Goal: Task Accomplishment & Management: Manage account settings

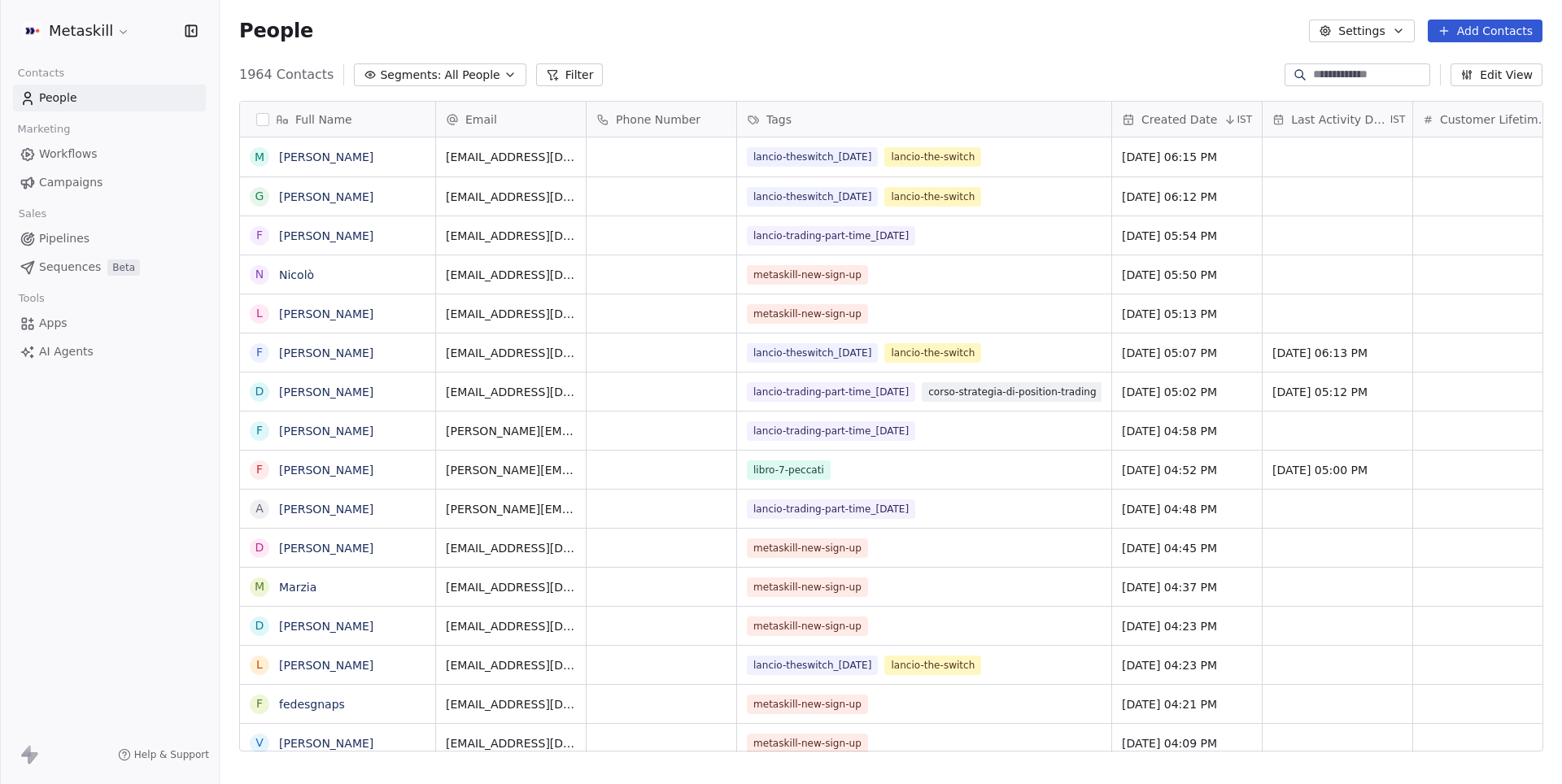
click at [72, 179] on span "Campaigns" at bounding box center [70, 183] width 63 height 17
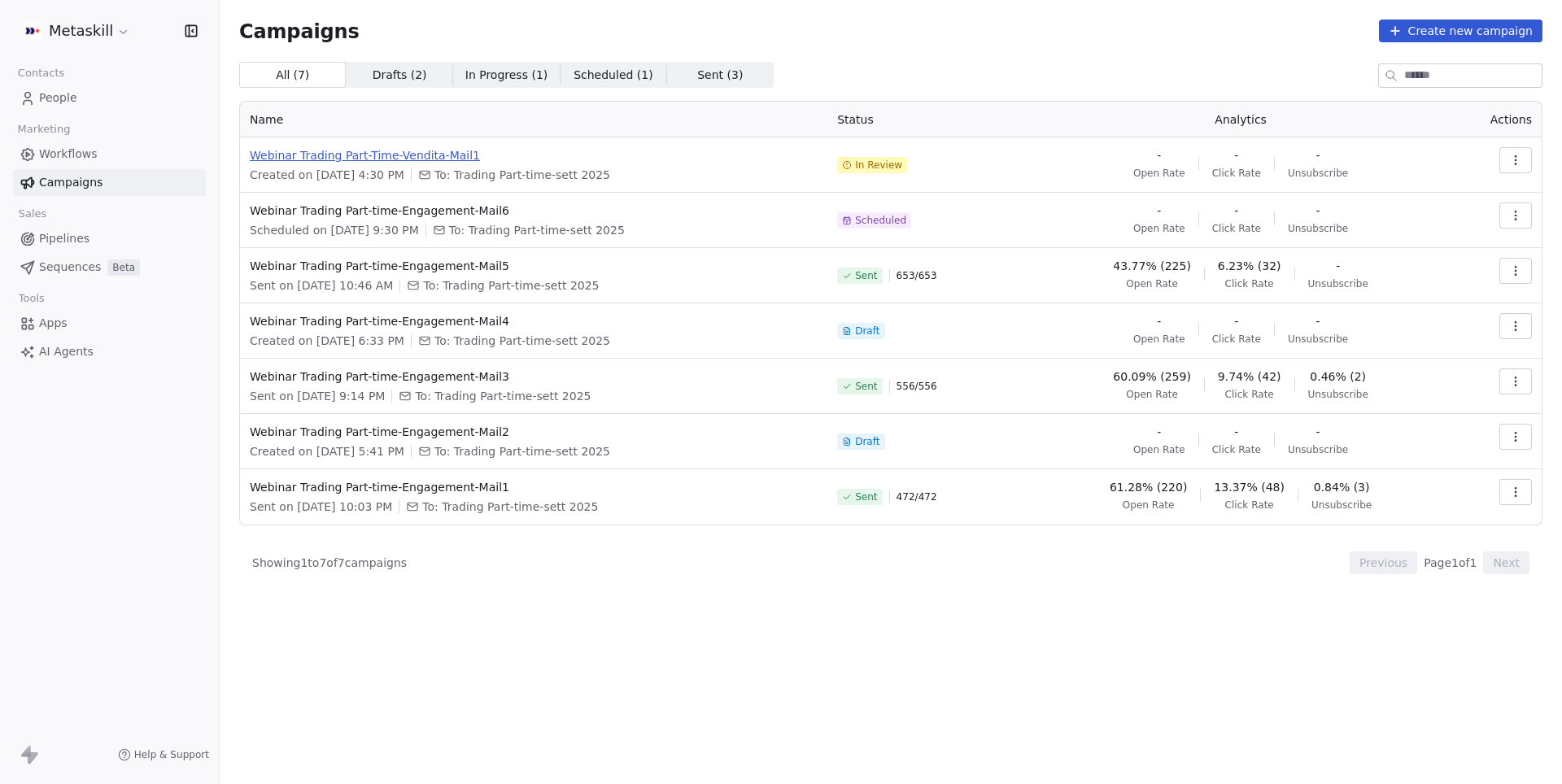
click at [430, 158] on span "Webinar Trading Part-Time-Vendita-Mail1" at bounding box center [534, 155] width 568 height 16
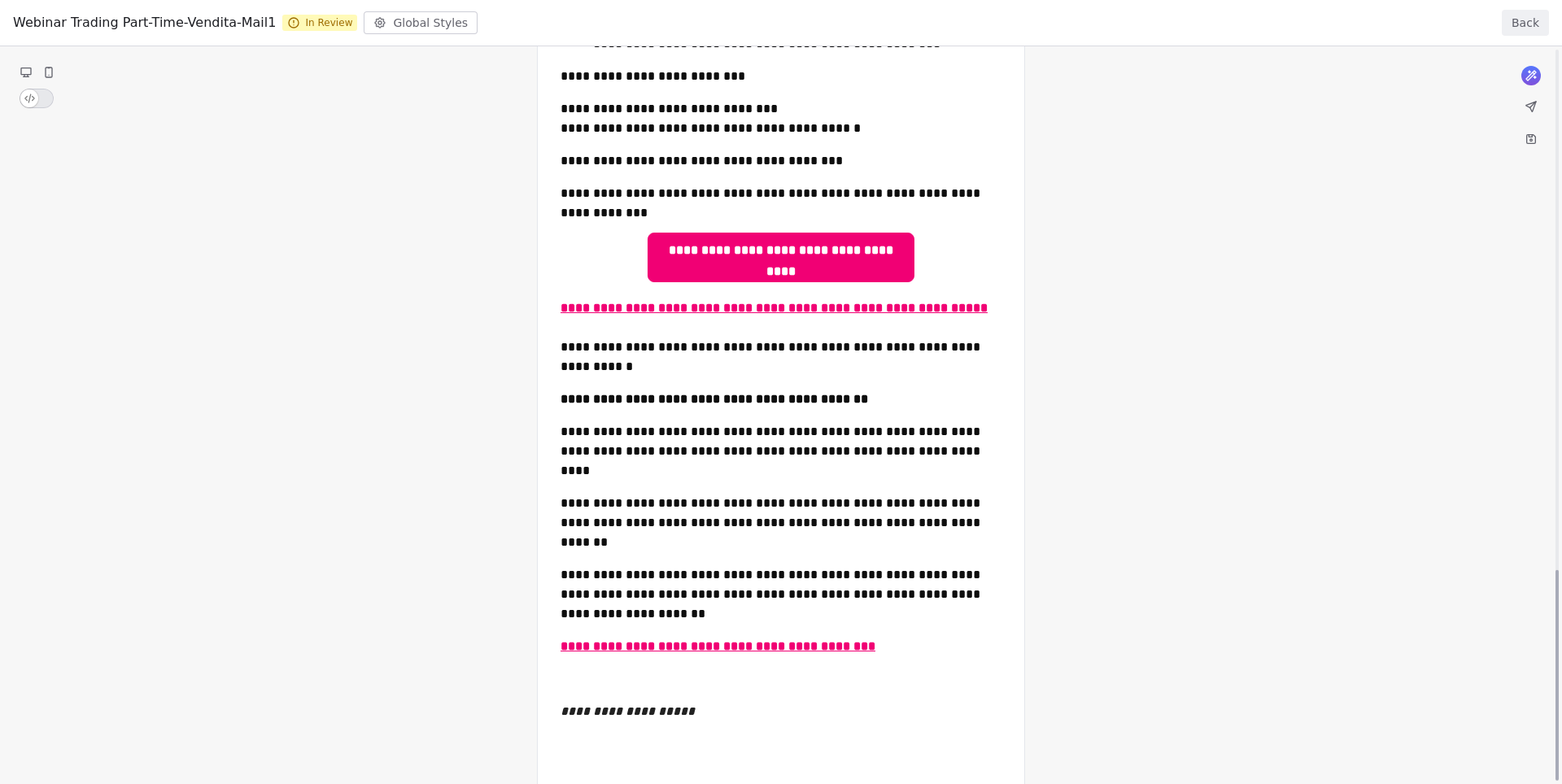
scroll to position [1821, 0]
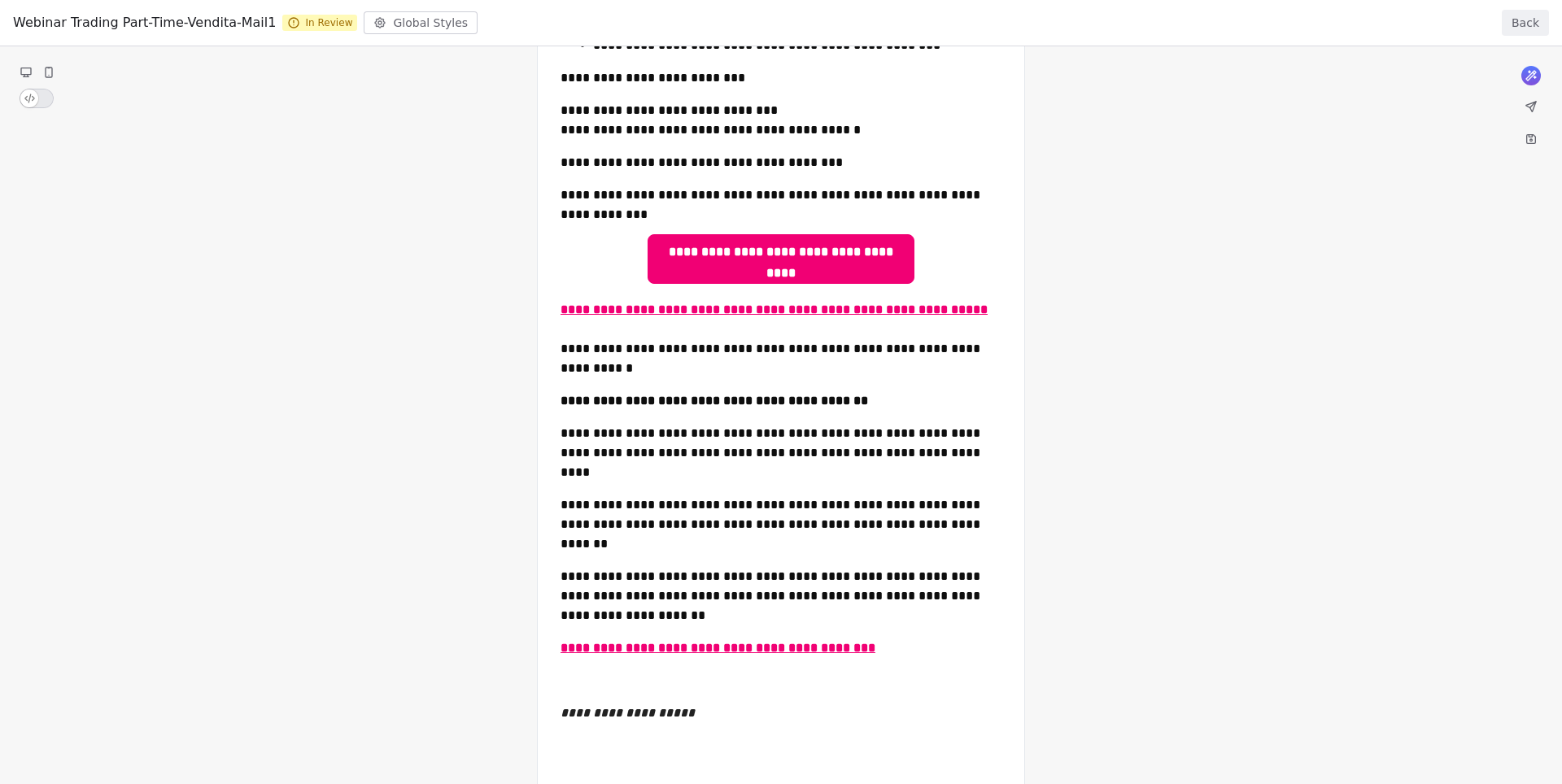
drag, startPoint x: 840, startPoint y: 754, endPoint x: 567, endPoint y: 301, distance: 528.9
click at [567, 301] on div "**********" at bounding box center [781, 415] width 1562 height 738
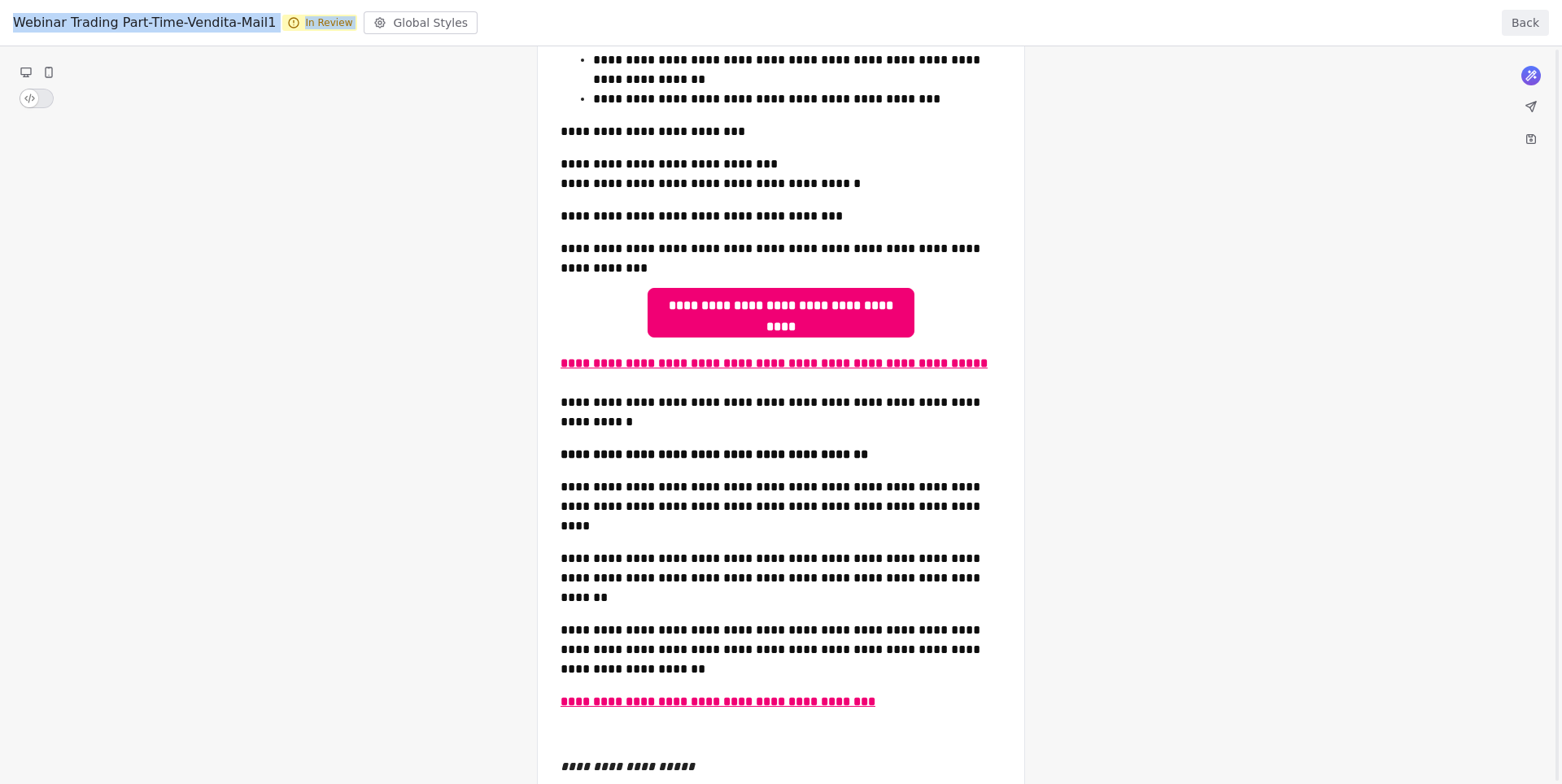
drag, startPoint x: 684, startPoint y: 568, endPoint x: 551, endPoint y: -59, distance: 641.0
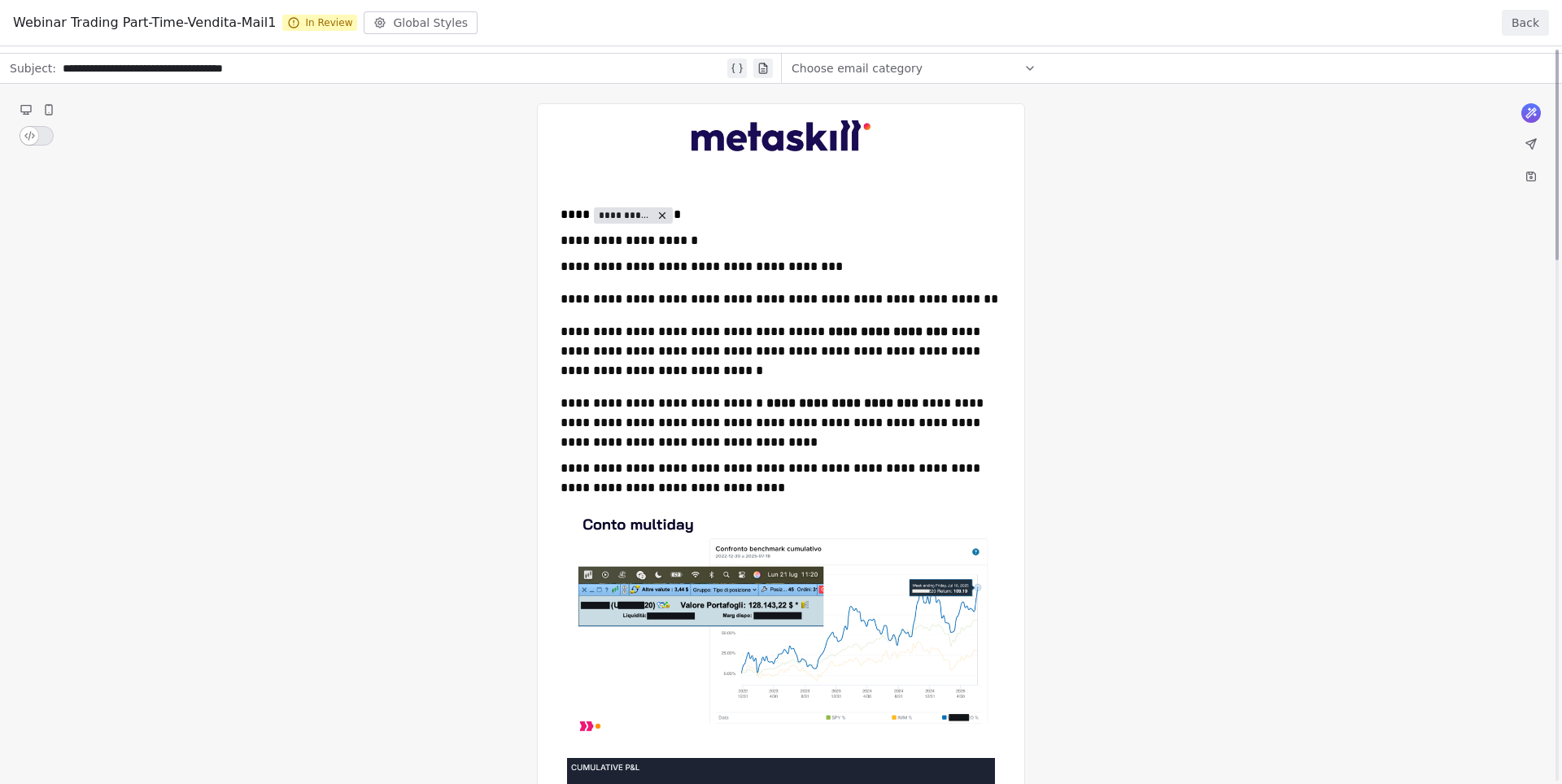
scroll to position [0, 0]
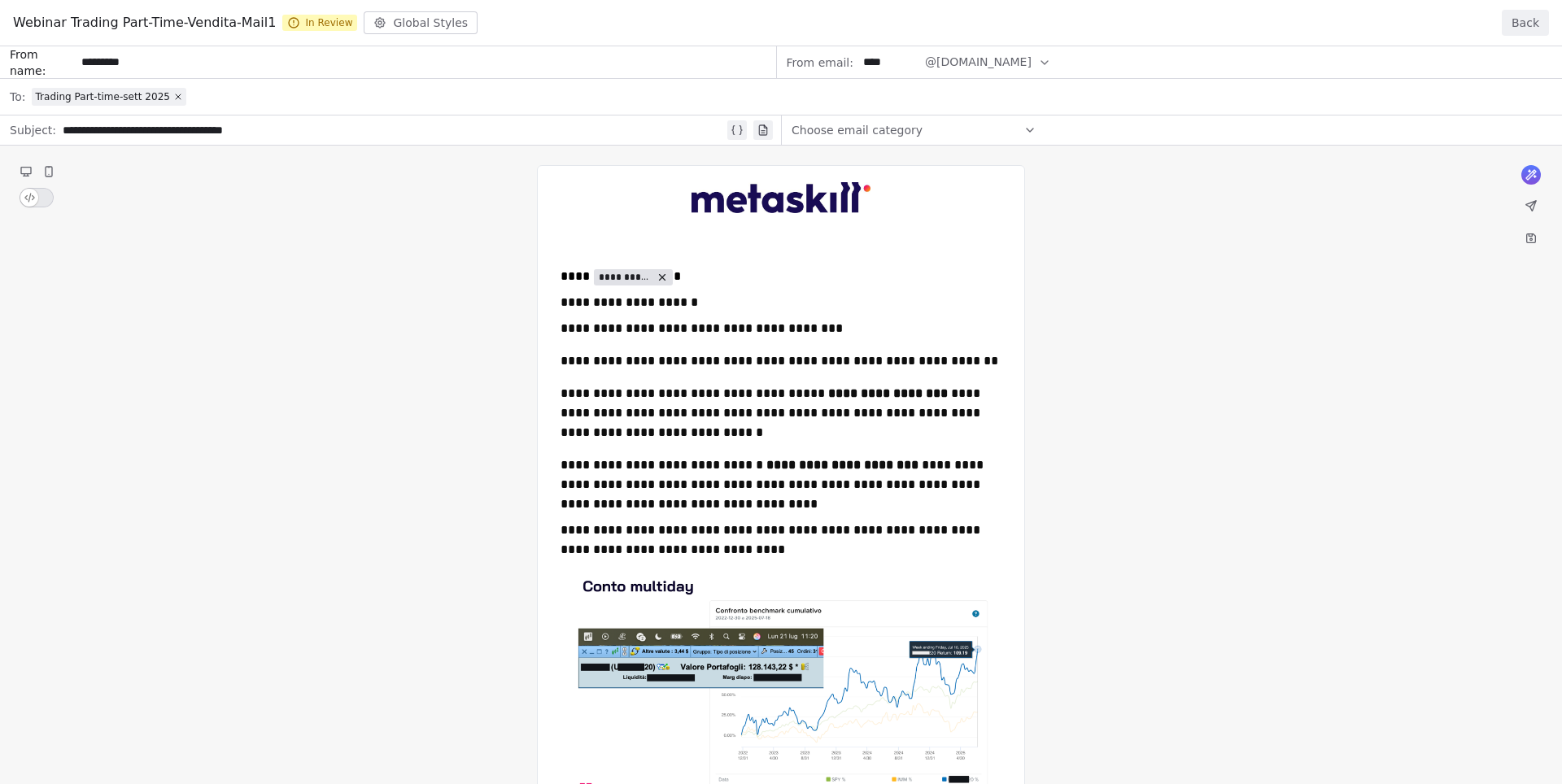
drag, startPoint x: 560, startPoint y: 278, endPoint x: 801, endPoint y: 470, distance: 308.1
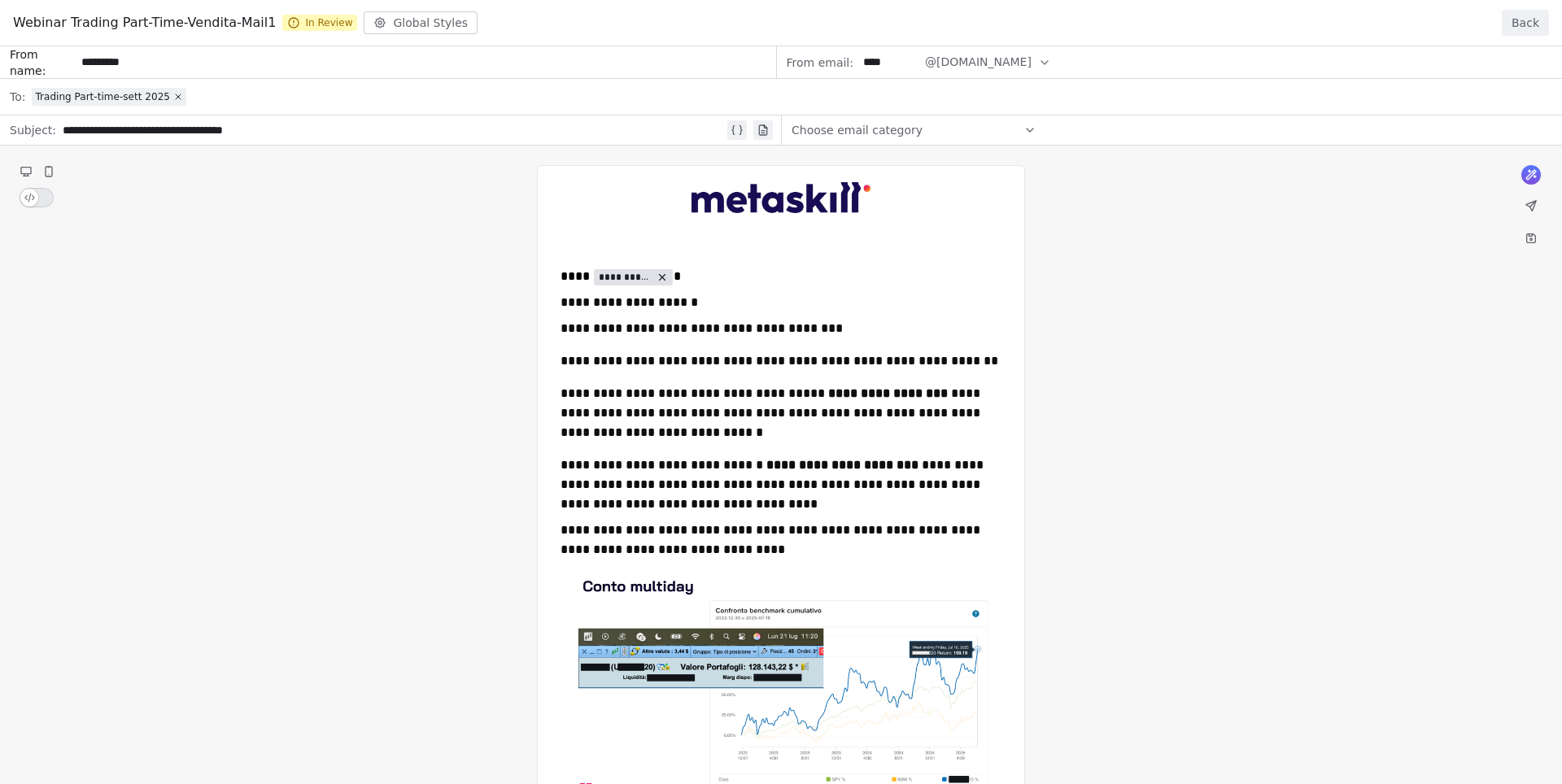
click at [1528, 16] on button "Back" at bounding box center [1525, 23] width 47 height 26
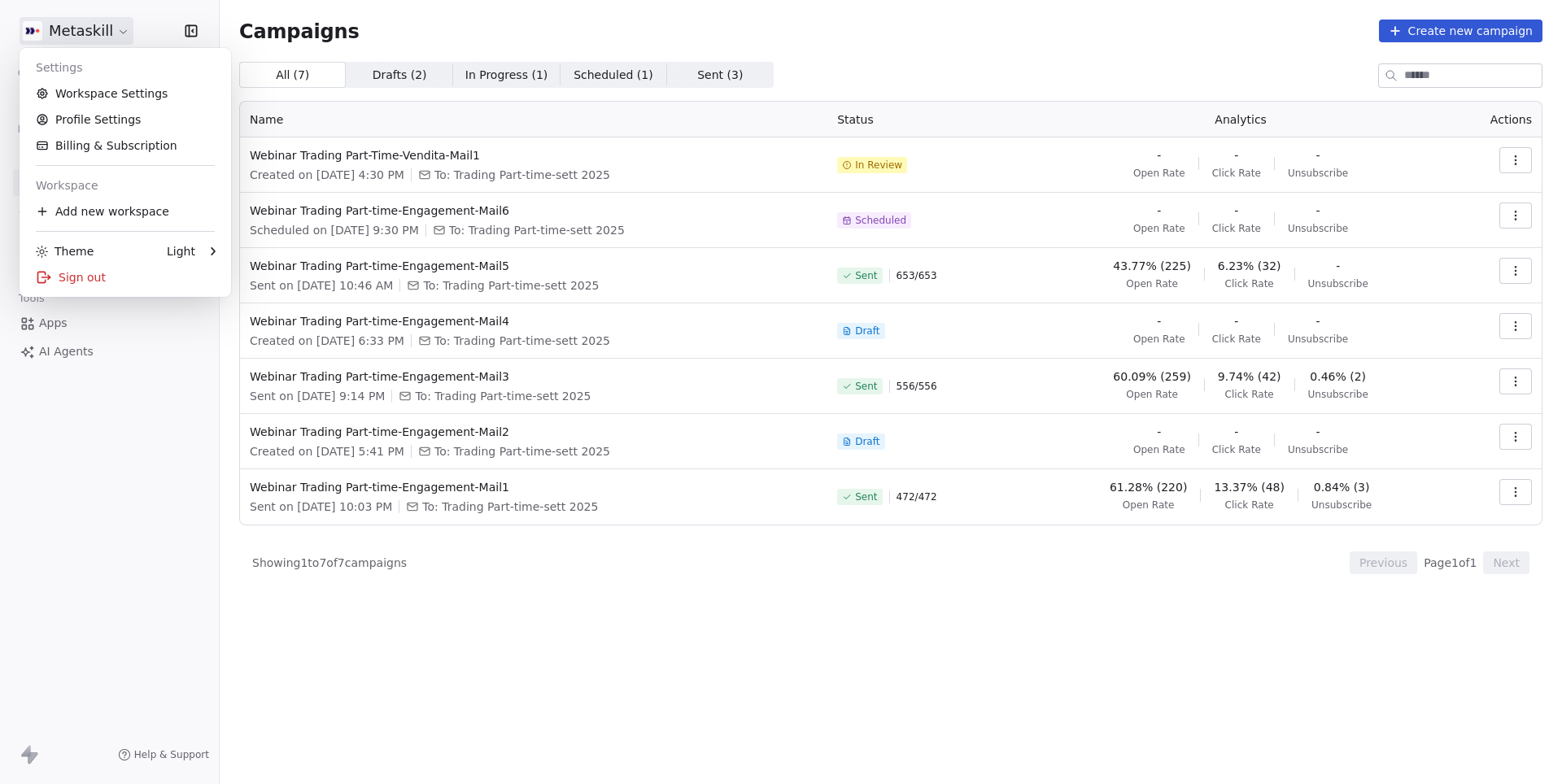
click at [108, 28] on html "Metaskill Contacts People Marketing Workflows Campaigns Sales Pipelines Sequenc…" at bounding box center [781, 392] width 1562 height 784
click at [99, 277] on div "Sign out" at bounding box center [125, 277] width 198 height 26
